Goal: Task Accomplishment & Management: Manage account settings

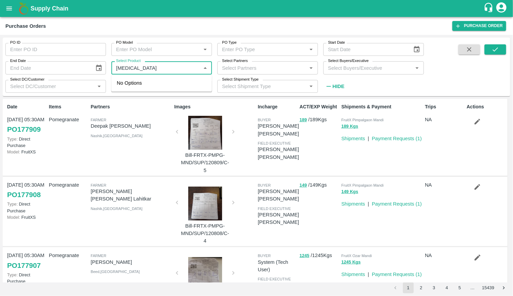
type input "banana"
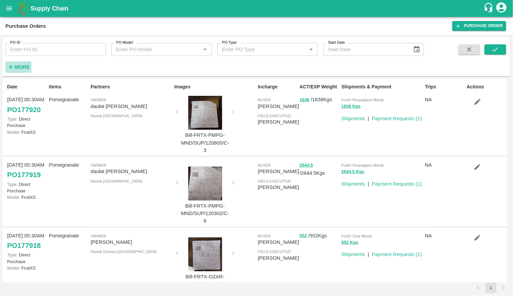
click at [10, 66] on icon "button" at bounding box center [11, 67] width 4 height 4
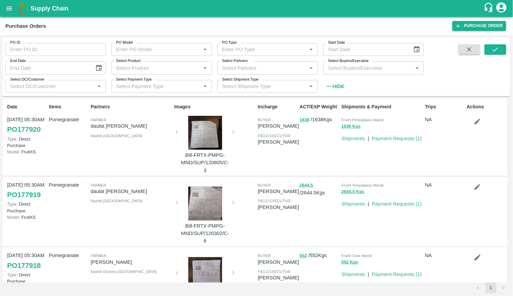
click at [131, 69] on input "Select Product" at bounding box center [155, 67] width 85 height 9
type input "banana ex"
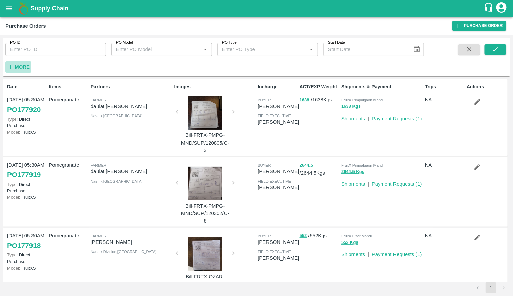
click at [16, 69] on strong "More" at bounding box center [22, 66] width 15 height 5
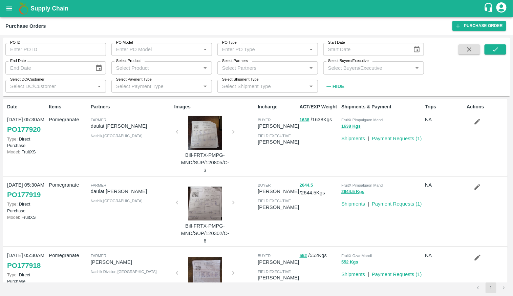
click at [157, 68] on input "Select Product" at bounding box center [155, 67] width 85 height 9
type input "banana"
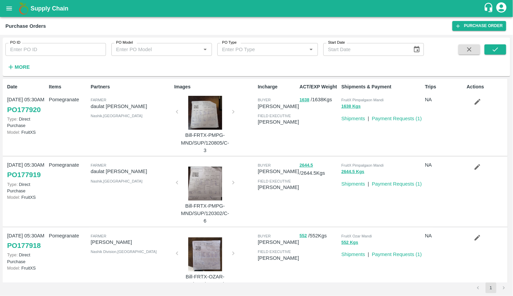
click at [151, 50] on input "PO Model" at bounding box center [155, 49] width 85 height 9
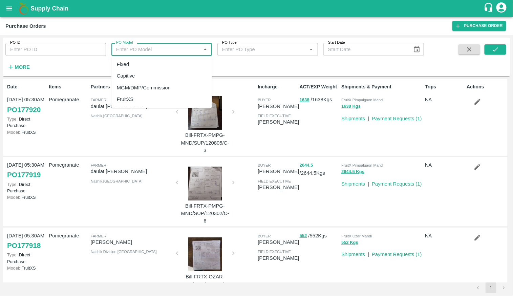
click at [19, 66] on strong "More" at bounding box center [22, 66] width 15 height 5
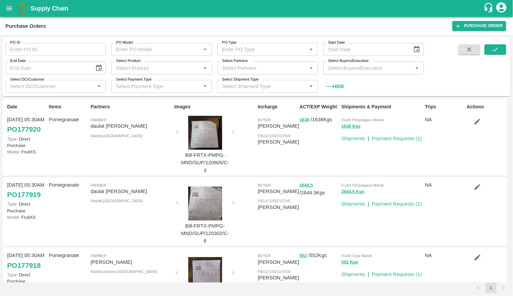
click at [178, 68] on input "Select Product" at bounding box center [155, 67] width 85 height 9
type input "v"
type input "banana expor"
click at [499, 9] on icon "account of current user" at bounding box center [501, 7] width 12 height 12
click at [488, 34] on li "Logout" at bounding box center [509, 36] width 67 height 12
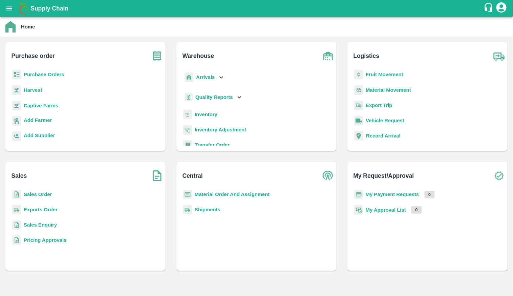
click at [52, 78] on p "Purchase Orders" at bounding box center [44, 74] width 41 height 7
click at [53, 73] on b "Purchase Orders" at bounding box center [44, 74] width 41 height 5
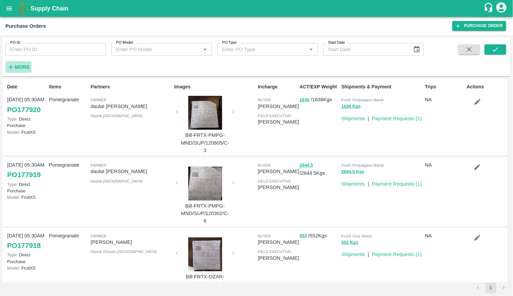
click at [28, 69] on strong "More" at bounding box center [22, 66] width 15 height 5
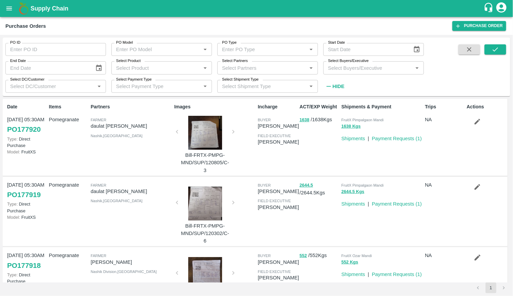
click at [162, 65] on input "Select Product" at bounding box center [155, 67] width 85 height 9
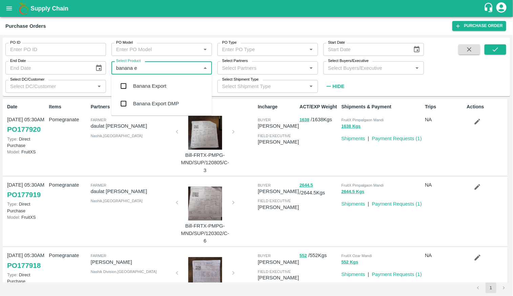
type input "banana ex"
click at [179, 93] on div "Banana Export" at bounding box center [161, 86] width 101 height 18
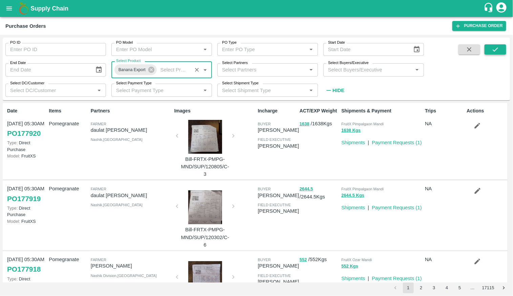
click at [494, 47] on icon "submit" at bounding box center [494, 49] width 7 height 7
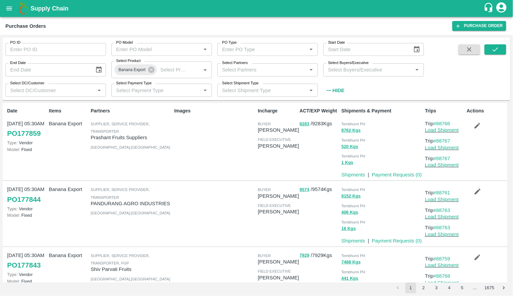
scroll to position [496, 0]
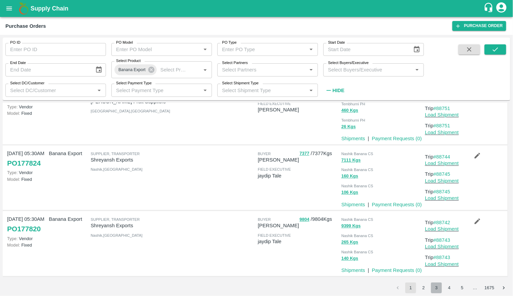
click at [439, 284] on button "3" at bounding box center [436, 287] width 11 height 11
click at [463, 288] on button "5" at bounding box center [462, 287] width 11 height 11
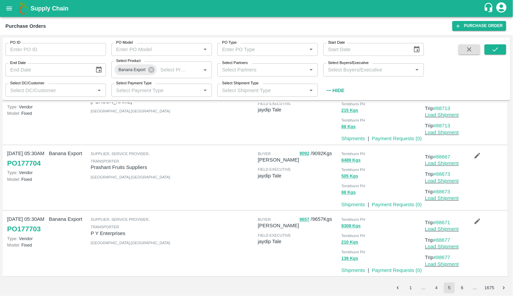
click at [461, 288] on button "6" at bounding box center [462, 287] width 11 height 11
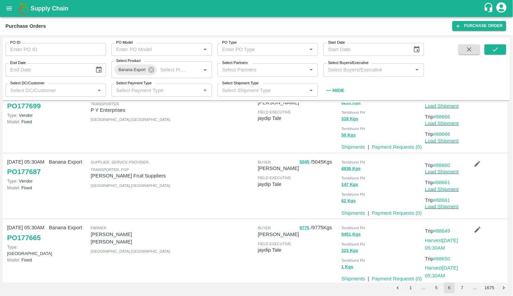
scroll to position [524, 0]
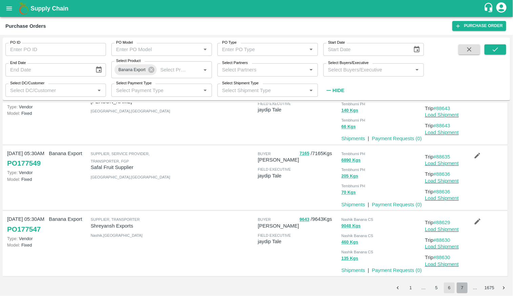
click at [465, 287] on button "7" at bounding box center [462, 287] width 11 height 11
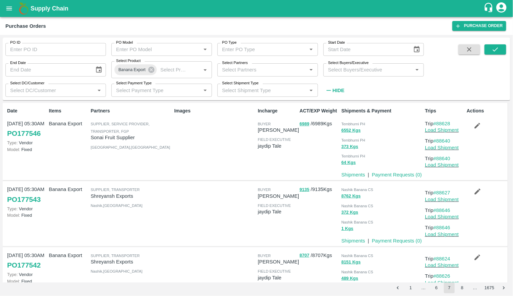
scroll to position [496, 0]
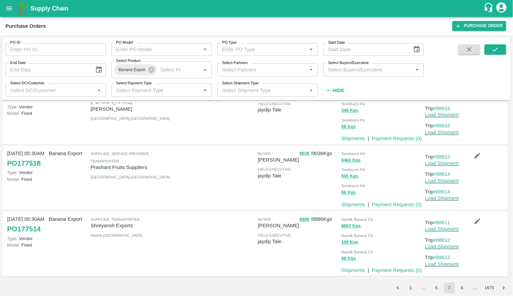
type input "DD/MM/YYYY"
click at [337, 49] on input "DD/MM/YYYY" at bounding box center [365, 49] width 84 height 13
click at [417, 47] on icon "Choose date" at bounding box center [417, 49] width 6 height 6
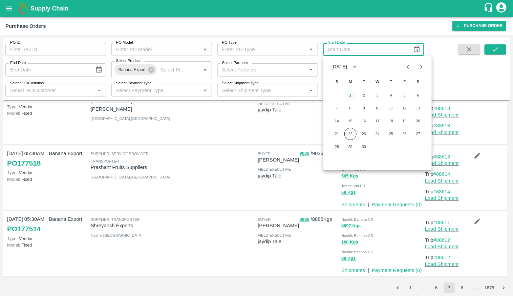
click at [348, 91] on button "1" at bounding box center [350, 95] width 12 height 12
type input "01/09/2025"
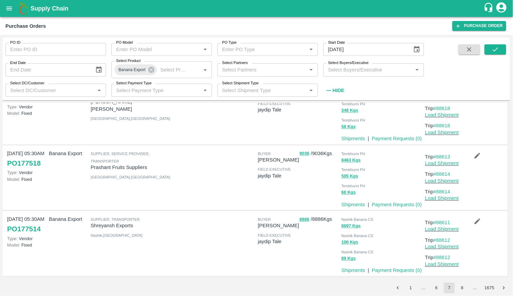
click at [102, 70] on icon "Choose date" at bounding box center [99, 69] width 6 height 6
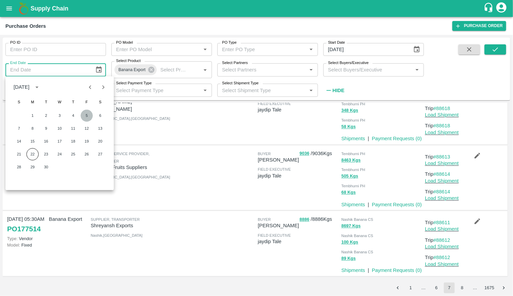
click at [87, 116] on button "5" at bounding box center [87, 116] width 12 height 12
type input "05/09/2025"
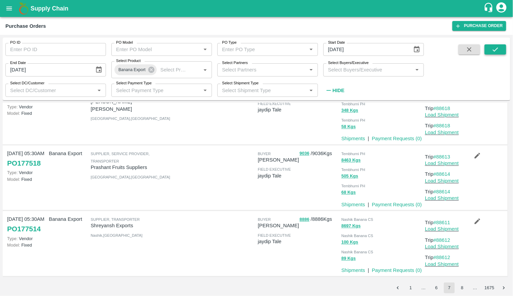
click at [502, 51] on button "submit" at bounding box center [495, 49] width 22 height 10
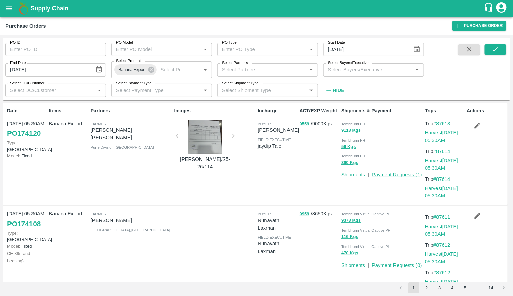
click at [402, 176] on link "Payment Requests ( 1 )" at bounding box center [397, 174] width 50 height 5
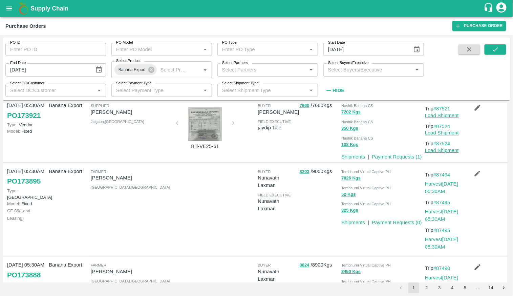
scroll to position [632, 0]
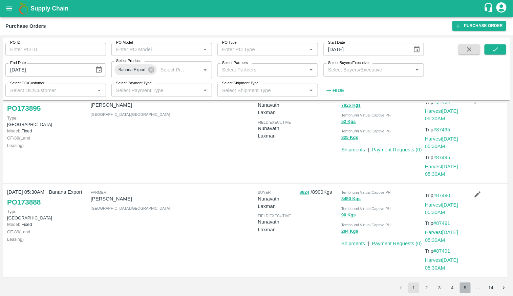
click at [468, 288] on button "5" at bounding box center [465, 287] width 11 height 11
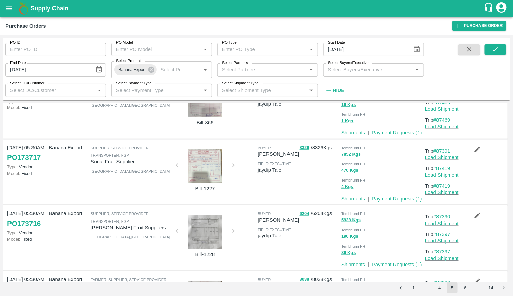
scroll to position [496, 0]
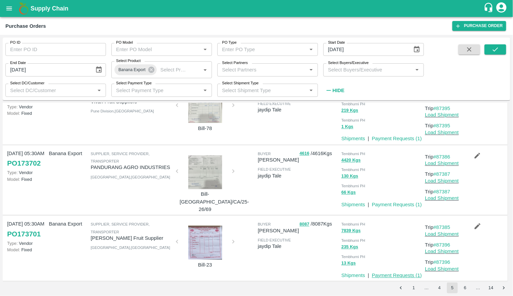
click at [387, 273] on link "Payment Requests ( 1 )" at bounding box center [397, 275] width 50 height 5
click at [362, 52] on input "01/09/2025" at bounding box center [365, 49] width 84 height 13
click at [366, 48] on input "01/09/2025" at bounding box center [365, 49] width 84 height 13
click at [416, 45] on button "Choose date, selected date is Sep 1, 2025" at bounding box center [416, 49] width 13 height 13
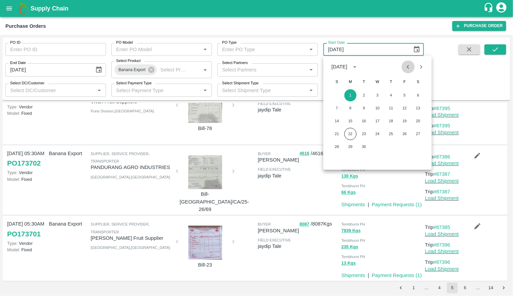
click at [406, 65] on icon "Previous month" at bounding box center [407, 66] width 7 height 7
click at [335, 148] on button "24" at bounding box center [337, 147] width 12 height 12
type input "24/08/2025"
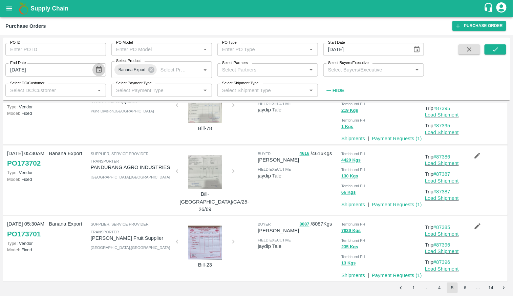
click at [98, 67] on icon "Choose date, selected date is Sep 5, 2025" at bounding box center [99, 69] width 6 height 6
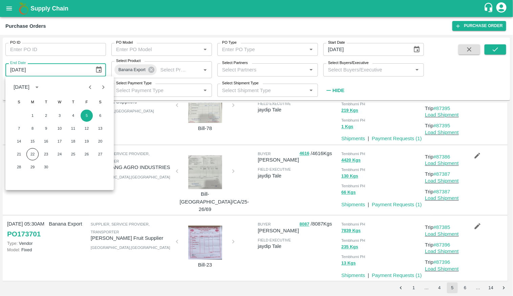
click at [88, 88] on icon "Previous month" at bounding box center [90, 86] width 7 height 7
click at [19, 181] on button "31" at bounding box center [19, 180] width 12 height 12
type input "31/08/2025"
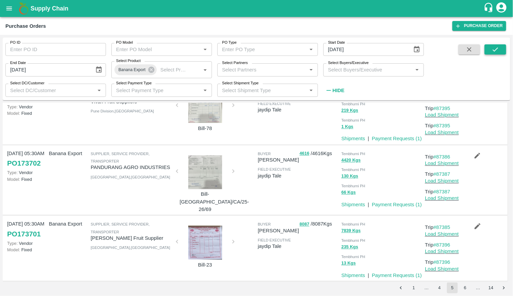
click at [498, 53] on icon "submit" at bounding box center [494, 49] width 7 height 7
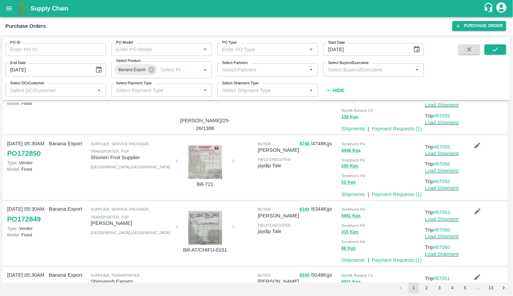
scroll to position [521, 0]
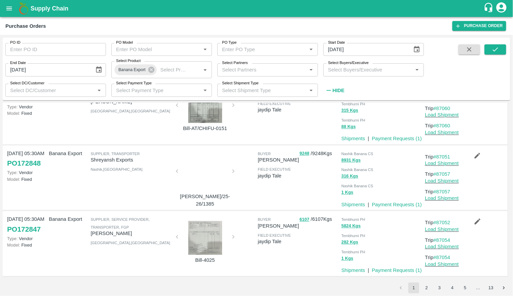
click at [451, 288] on button "4" at bounding box center [452, 287] width 11 height 11
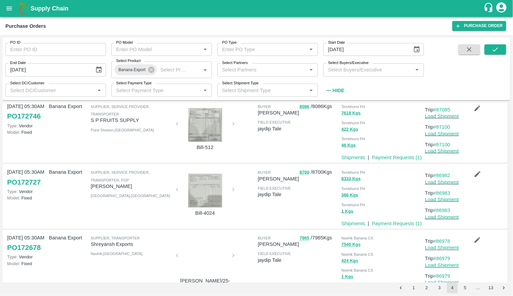
scroll to position [486, 0]
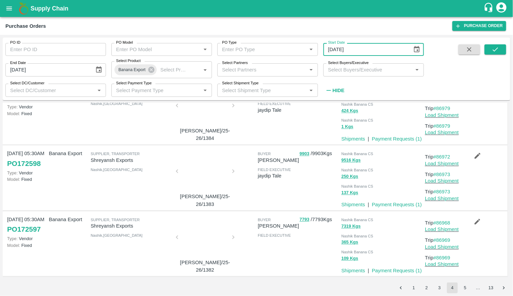
click at [366, 51] on input "24/08/2025" at bounding box center [365, 49] width 84 height 13
click at [414, 50] on icon "Choose date, selected date is Aug 24, 2025" at bounding box center [417, 49] width 6 height 6
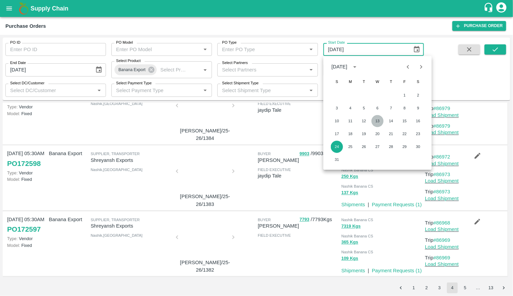
click at [378, 121] on button "13" at bounding box center [377, 121] width 12 height 12
type input "13/08/2025"
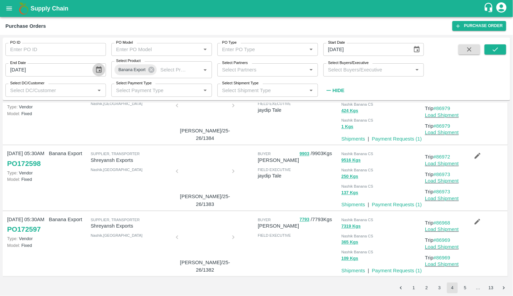
click at [103, 70] on button "Choose date, selected date is Aug 31, 2025" at bounding box center [98, 69] width 13 height 13
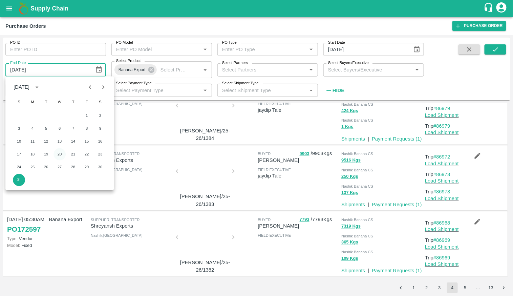
click at [60, 151] on button "20" at bounding box center [59, 154] width 12 height 12
type input "20/08/2025"
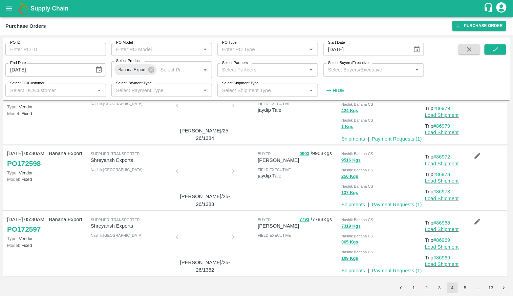
click at [503, 54] on span at bounding box center [495, 70] width 22 height 52
click at [501, 53] on button "submit" at bounding box center [495, 49] width 22 height 10
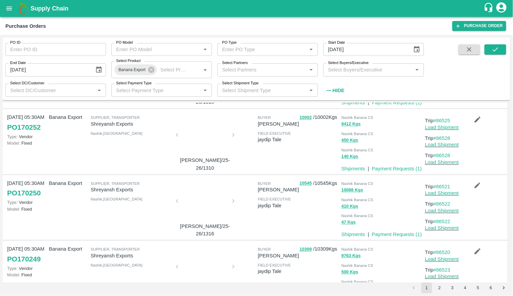
scroll to position [549, 0]
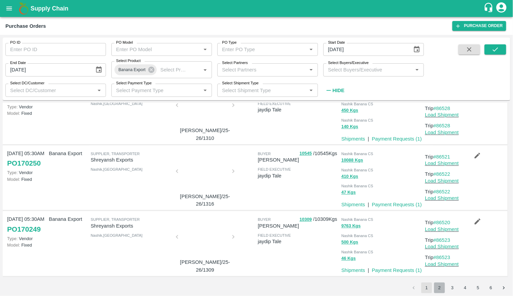
click at [444, 289] on button "2" at bounding box center [439, 287] width 11 height 11
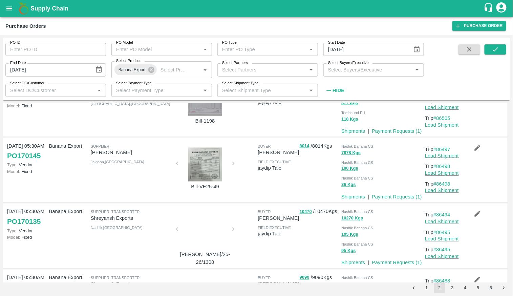
scroll to position [524, 0]
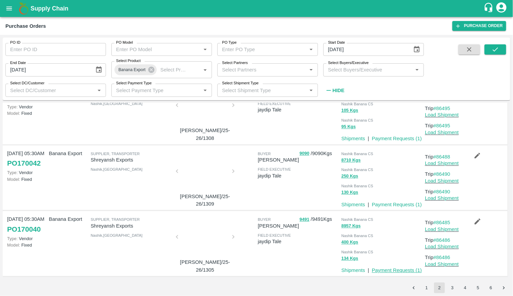
click at [398, 269] on link "Payment Requests ( 1 )" at bounding box center [397, 270] width 50 height 5
click at [475, 286] on button "5" at bounding box center [477, 287] width 11 height 11
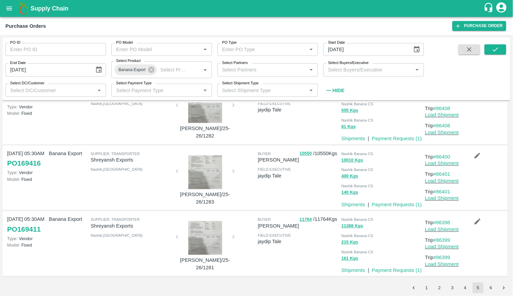
click at [487, 285] on button "6" at bounding box center [490, 287] width 11 height 11
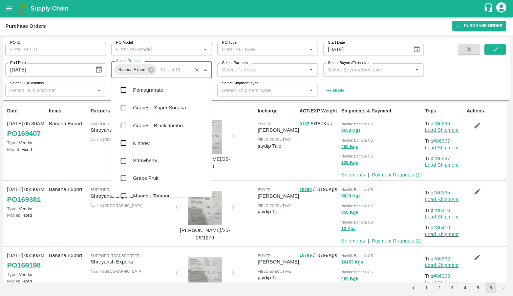
click at [168, 70] on input "Select Product" at bounding box center [174, 69] width 32 height 9
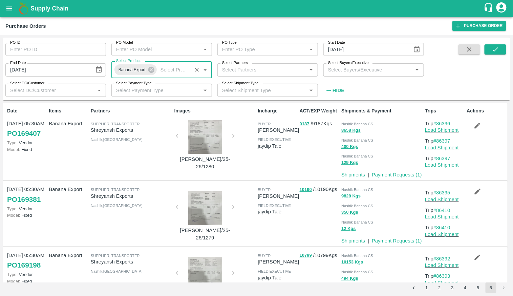
scroll to position [365, 0]
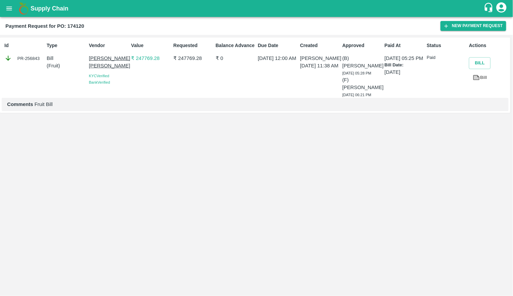
click at [479, 75] on icon at bounding box center [475, 77] width 7 height 7
click at [479, 77] on icon at bounding box center [476, 77] width 6 height 5
drag, startPoint x: 32, startPoint y: 106, endPoint x: 82, endPoint y: 106, distance: 50.1
click at [83, 106] on p "Comments Fruit Bill" at bounding box center [255, 104] width 496 height 7
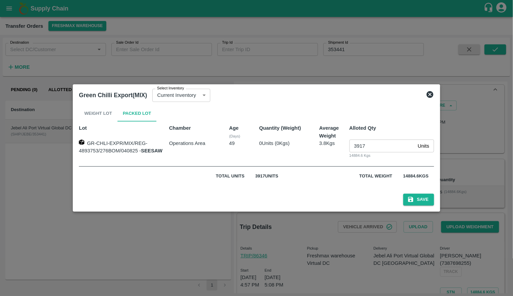
scroll to position [33, 0]
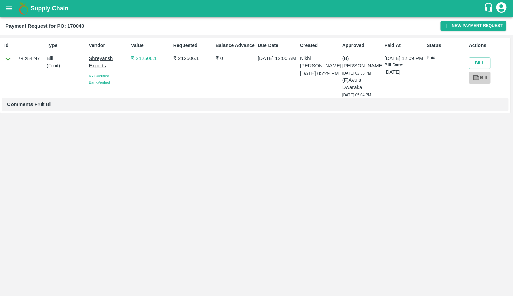
click at [483, 77] on link "Bill" at bounding box center [480, 78] width 22 height 12
click at [478, 64] on button "Bill" at bounding box center [480, 63] width 22 height 12
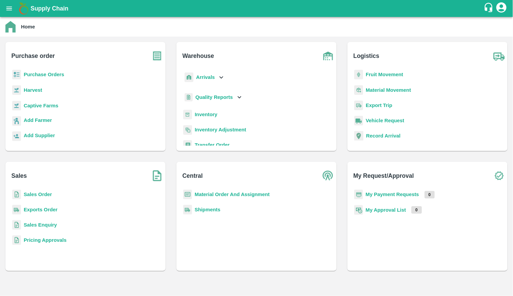
click at [501, 13] on icon "account of current user" at bounding box center [501, 7] width 12 height 12
click at [487, 37] on li "Logout" at bounding box center [509, 36] width 67 height 12
click at [42, 76] on b "Purchase Orders" at bounding box center [44, 74] width 41 height 5
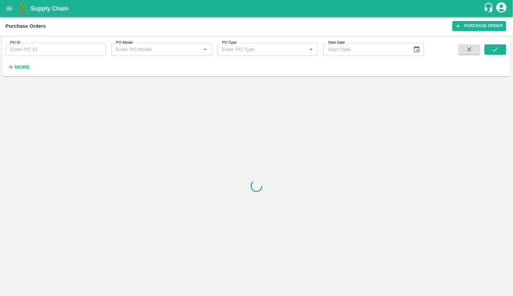
click at [146, 54] on div "PO Model   *" at bounding box center [161, 49] width 101 height 13
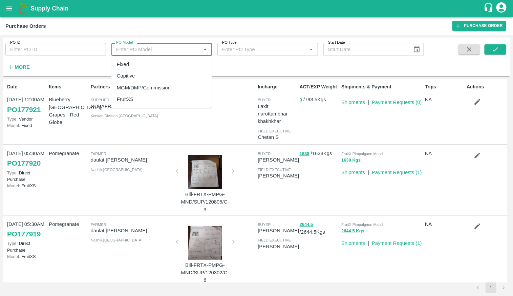
click at [35, 70] on div "PO ID PO ID PO Model PO Model   * PO Type PO Type   * Start Date Start Date More" at bounding box center [212, 55] width 424 height 35
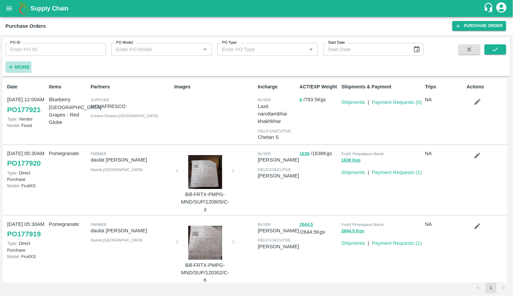
click at [26, 70] on h6 "More" at bounding box center [22, 67] width 15 height 9
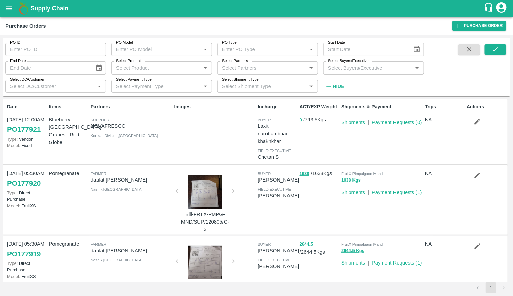
click at [133, 63] on label "Select Product" at bounding box center [128, 60] width 24 height 5
click at [133, 63] on input "Select Product" at bounding box center [155, 67] width 85 height 9
click at [133, 69] on input "Select Product" at bounding box center [155, 67] width 85 height 9
type input "banana ex"
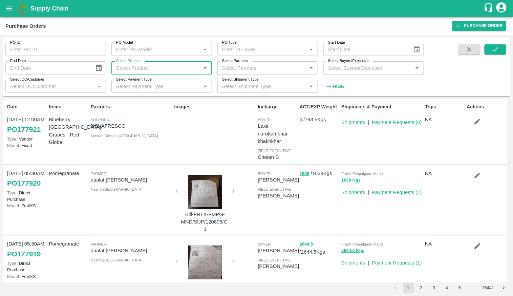
click at [275, 72] on div "Select Partners   *" at bounding box center [267, 67] width 101 height 13
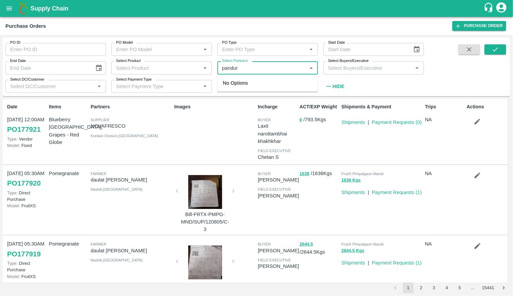
type input "pandura"
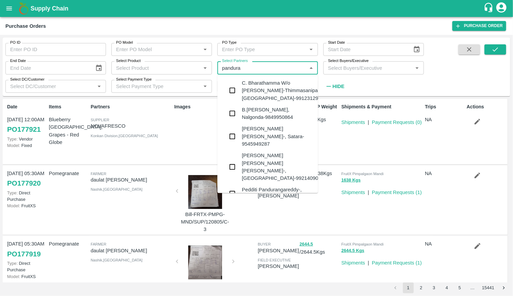
click at [282, 120] on div "B.Panduranga Chary-Panthangi, Nalgonda-9849950864" at bounding box center [277, 113] width 71 height 15
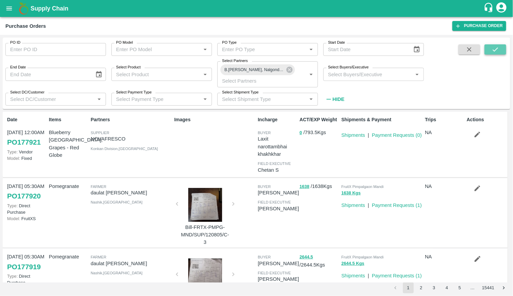
click at [491, 54] on button "submit" at bounding box center [495, 49] width 22 height 10
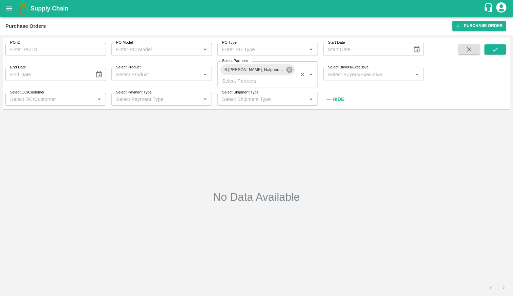
click at [291, 69] on icon at bounding box center [289, 70] width 6 height 6
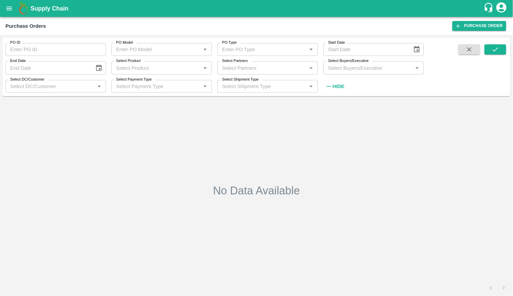
click at [244, 67] on input "Select Partners" at bounding box center [261, 67] width 85 height 9
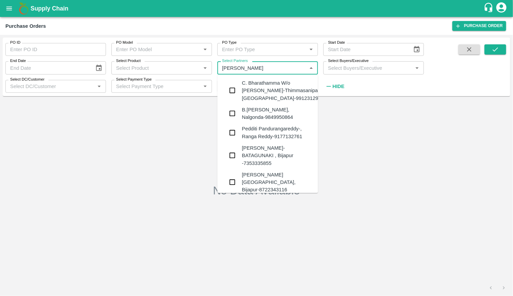
type input "panduranga"
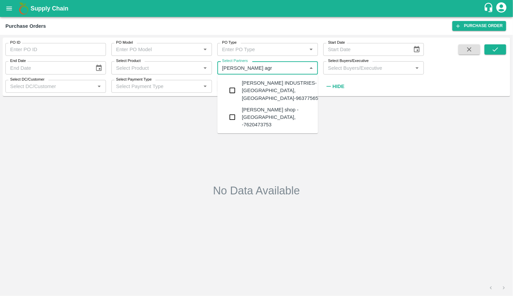
type input "pandurang agro"
click at [302, 93] on div "PANDURANG AGRO INDUSTRIES-Bitargaon, Solapur-9637756555" at bounding box center [283, 90] width 82 height 23
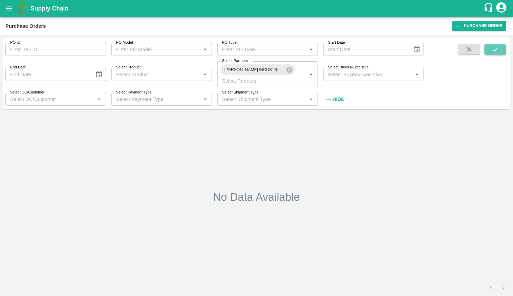
click at [502, 50] on button "submit" at bounding box center [495, 49] width 22 height 10
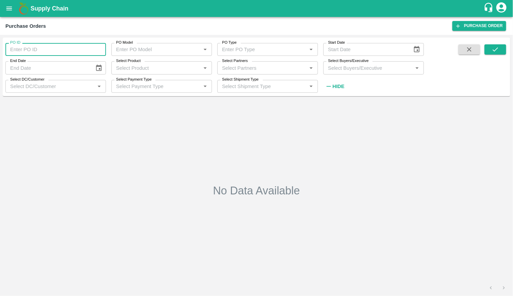
click at [55, 50] on input "PO ID" at bounding box center [55, 49] width 101 height 13
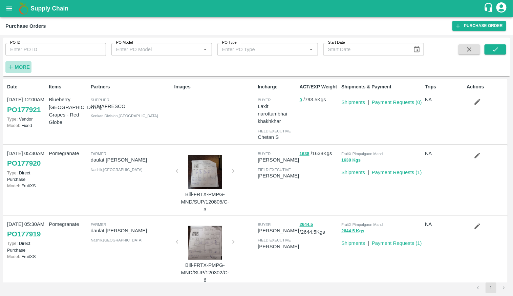
click at [20, 69] on strong "More" at bounding box center [22, 66] width 15 height 5
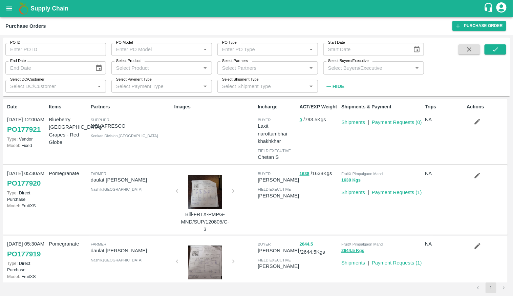
click at [136, 67] on input "Select Product" at bounding box center [155, 67] width 85 height 9
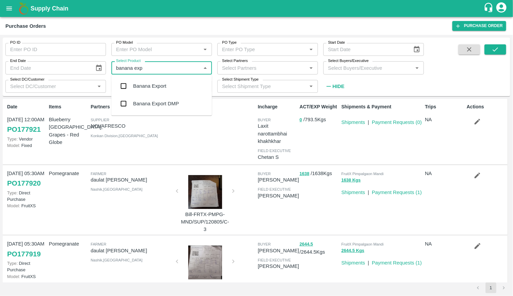
type input "banana exp"
click at [505, 6] on icon "account of current user" at bounding box center [501, 7] width 10 height 10
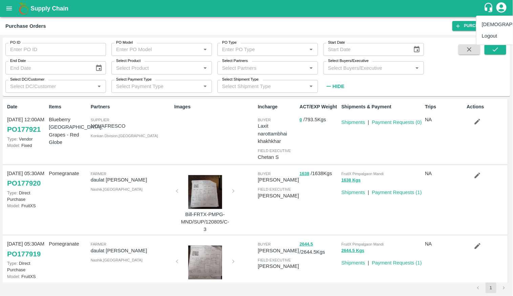
click at [490, 37] on li "Logout" at bounding box center [509, 36] width 67 height 12
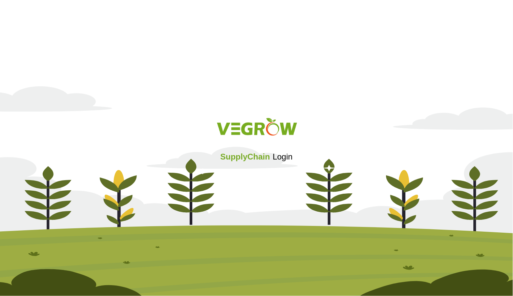
click at [255, 183] on div "SupplyChain Login" at bounding box center [256, 147] width 513 height 81
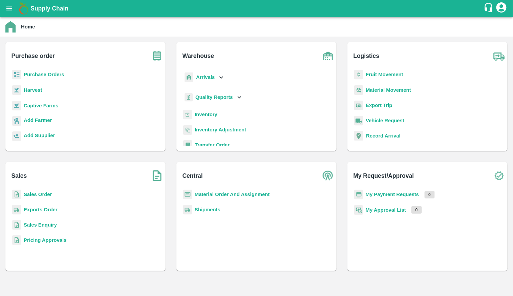
click at [43, 74] on b "Purchase Orders" at bounding box center [44, 74] width 41 height 5
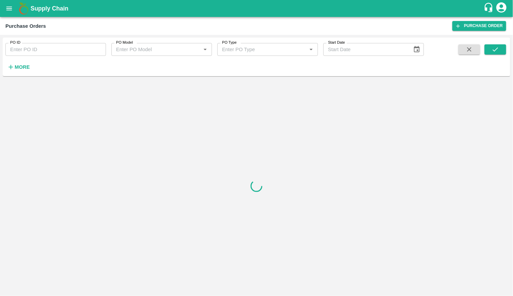
click at [151, 48] on input "PO Model" at bounding box center [155, 49] width 85 height 9
click at [26, 69] on strong "More" at bounding box center [22, 66] width 15 height 5
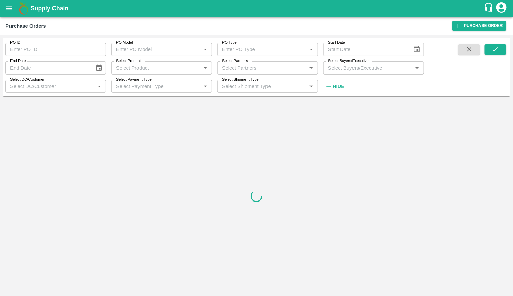
click at [126, 69] on input "Select Product" at bounding box center [155, 67] width 85 height 9
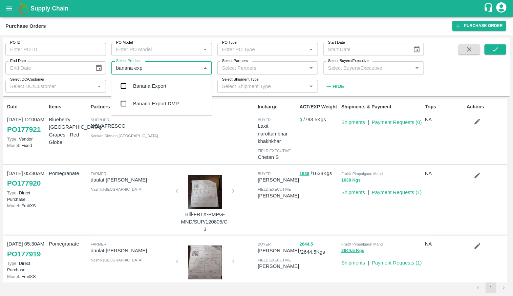
type input "banana exp"
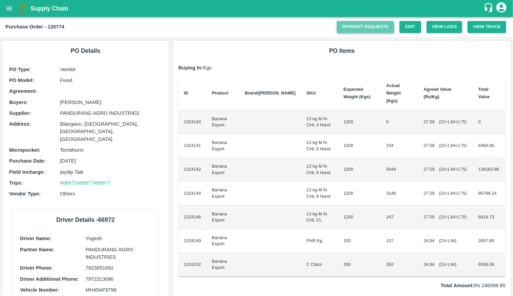
click at [386, 22] on link "Payment Requests" at bounding box center [365, 27] width 57 height 12
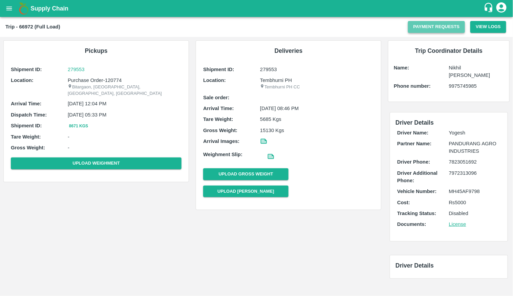
click at [426, 26] on button "Payment Requests" at bounding box center [436, 27] width 57 height 12
